Goal: Task Accomplishment & Management: Complete application form

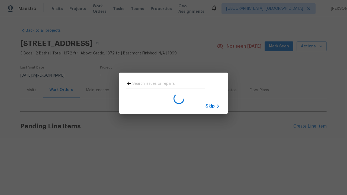
click at [210, 106] on span "Skip" at bounding box center [210, 106] width 9 height 5
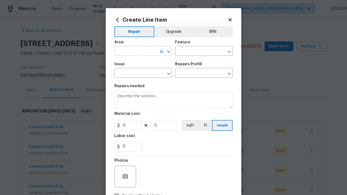
click at [136, 52] on input "text" at bounding box center [135, 51] width 42 height 8
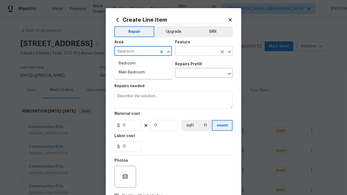
click at [143, 63] on li "Bedroom" at bounding box center [142, 63] width 57 height 9
type input "Bedroom"
click at [196, 52] on input "text" at bounding box center [196, 51] width 42 height 8
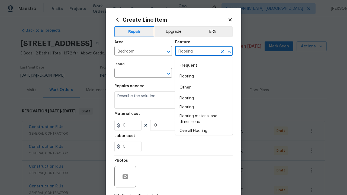
click at [204, 76] on li "Flooring" at bounding box center [203, 76] width 57 height 9
type input "Flooring"
click at [136, 74] on input "text" at bounding box center [135, 73] width 42 height 8
type input "Wallpaper"
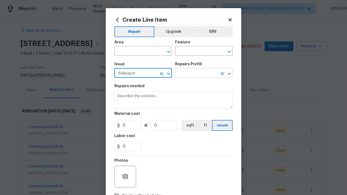
type input "Wallpaper"
click at [196, 74] on input "text" at bounding box center [196, 73] width 42 height 8
type input "Remove"
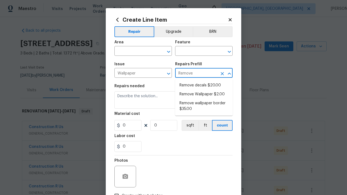
click at [204, 85] on li "Remove decals $20.00" at bounding box center [203, 85] width 57 height 9
type input "Walls and Ceiling"
type input "Remove decals $20.00"
type textarea "Remove decals from door/wall/ceiling"
type input "20"
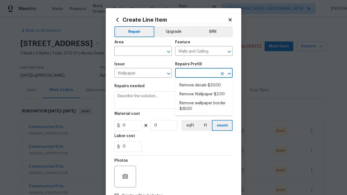
type input "1"
